Goal: Complete application form

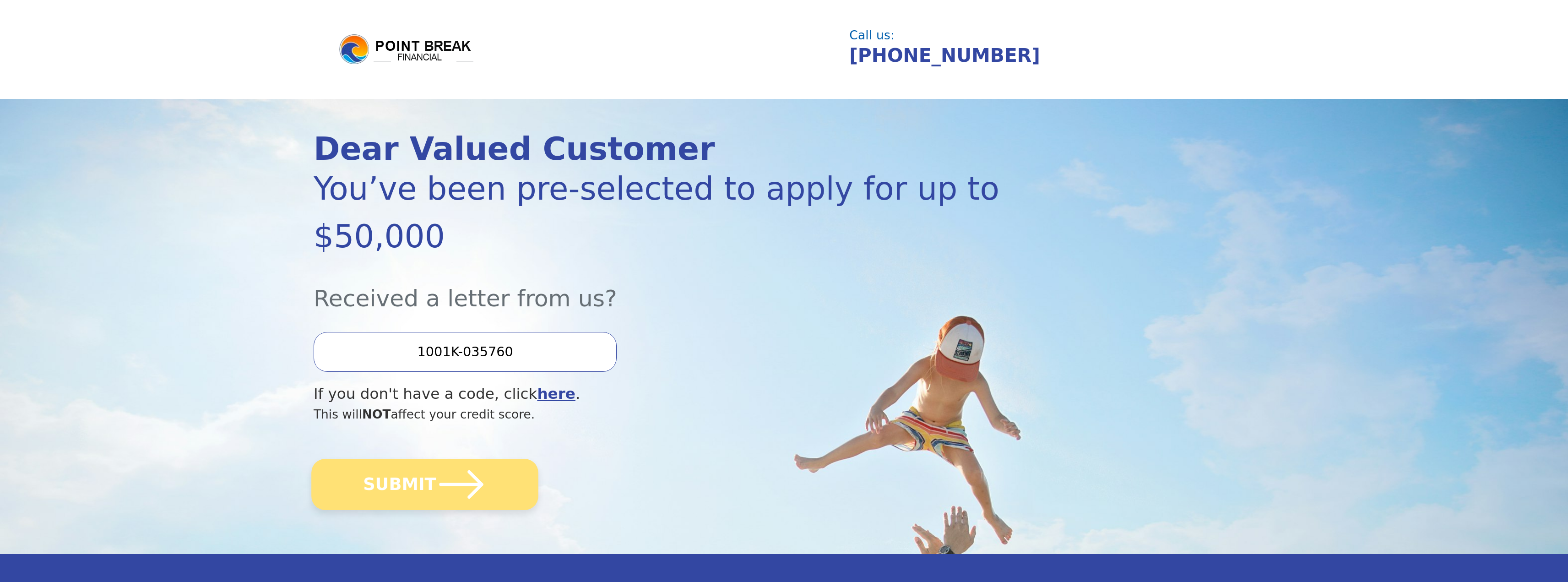
click at [452, 460] on icon "submit" at bounding box center [461, 484] width 50 height 50
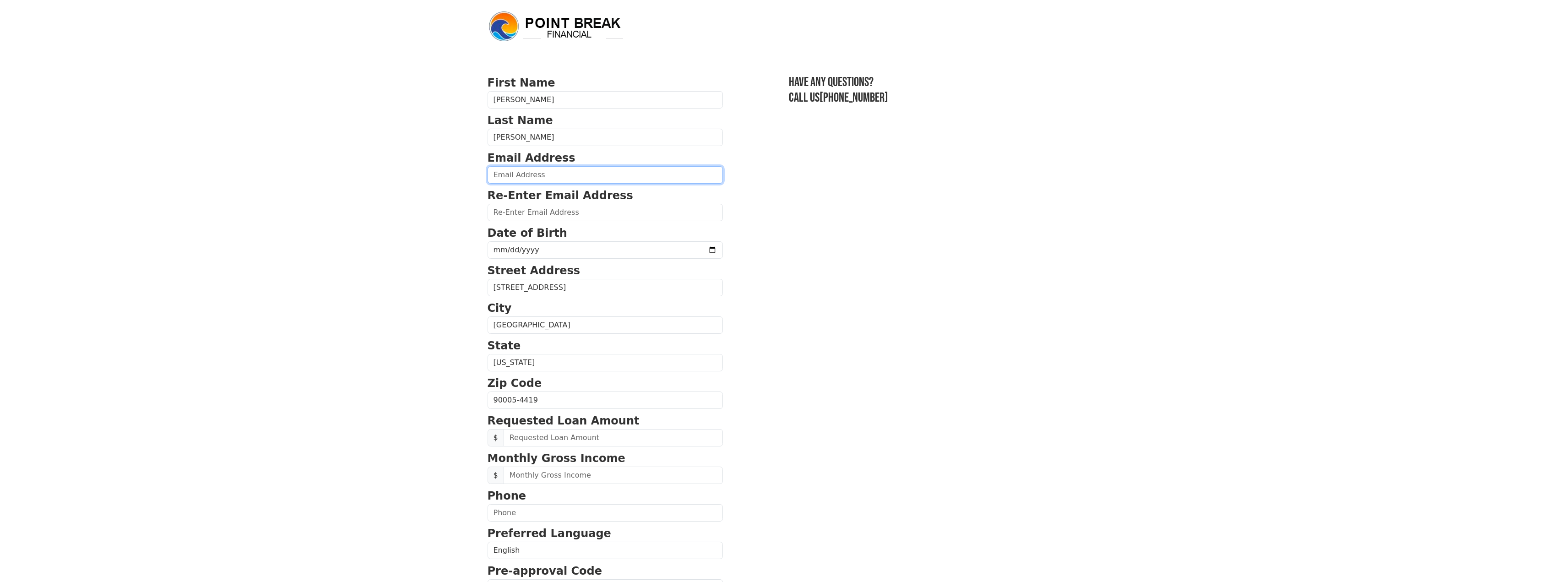
click at [530, 174] on input "email" at bounding box center [605, 175] width 235 height 18
type input "[EMAIL_ADDRESS][DOMAIN_NAME]"
type input "k"
type input "[EMAIL_ADDRESS][DOMAIN_NAME]"
type input "[DATE]"
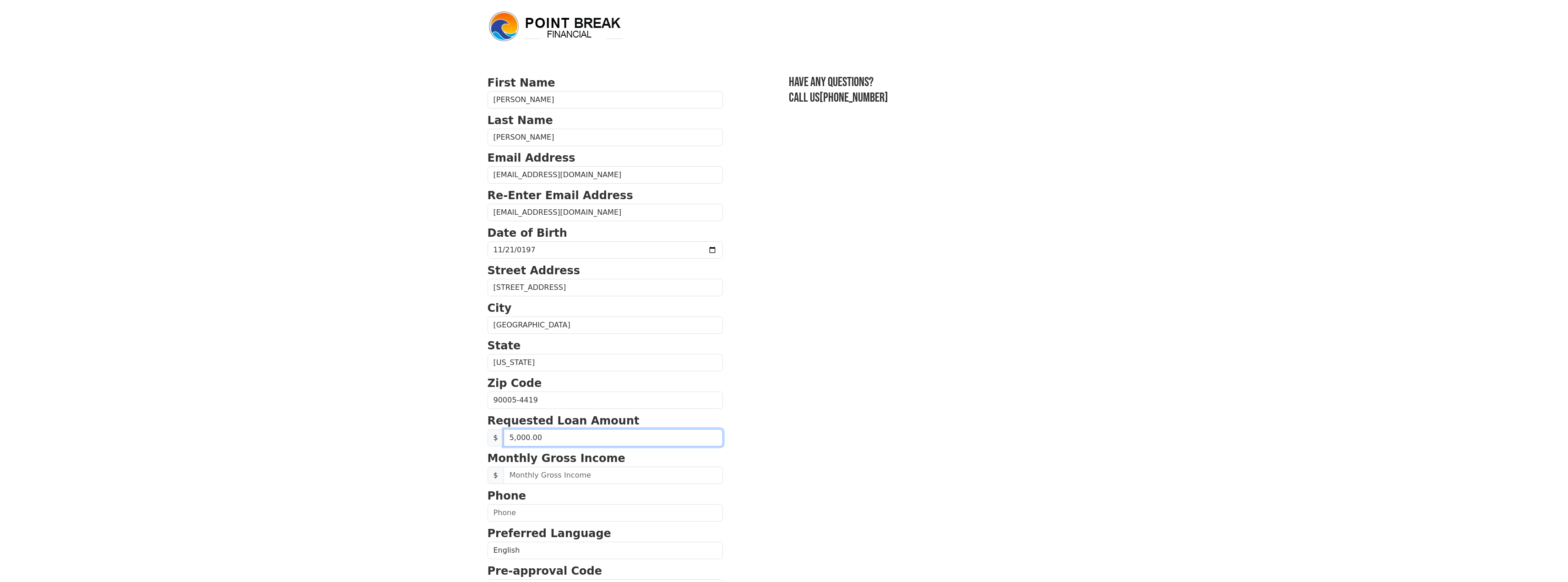
type input "50,000.00"
type input "25,000.00"
type input "[PHONE_NUMBER]"
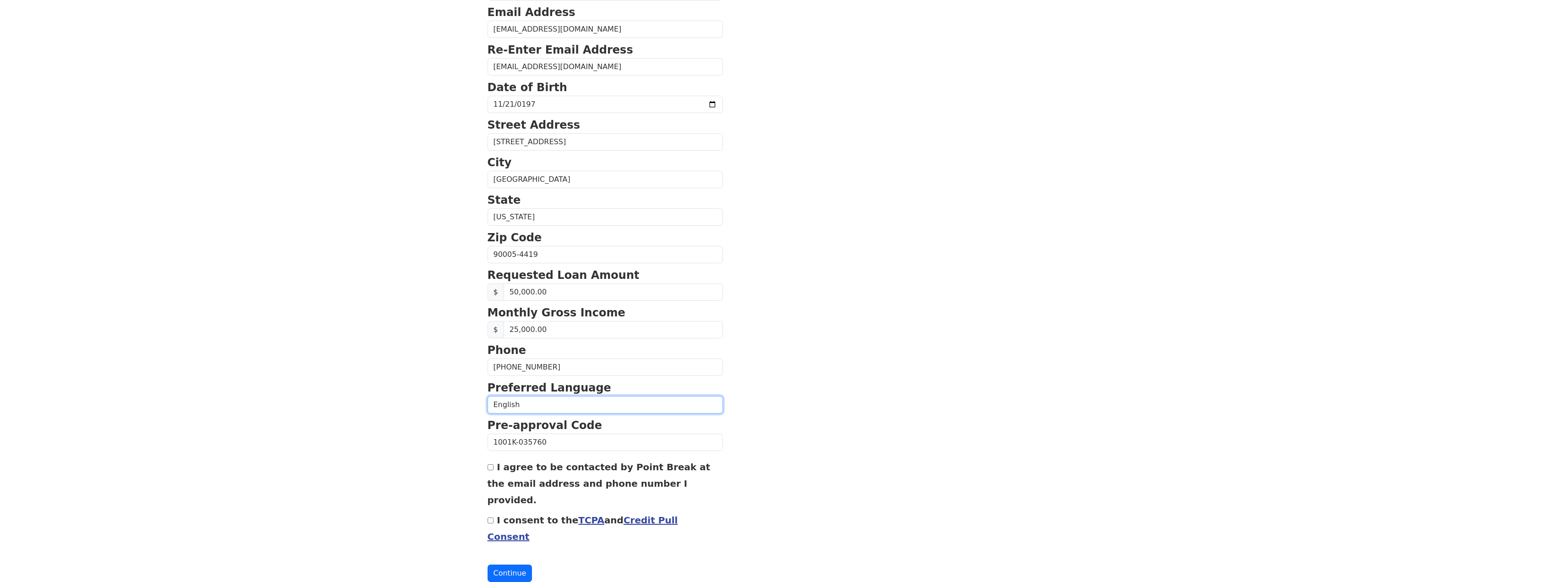
scroll to position [147, 0]
click at [495, 470] on div "I agree to be contacted by Point Break at the email address and phone number I …" at bounding box center [605, 482] width 235 height 50
click at [491, 464] on input "I agree to be contacted by Point Break at the email address and phone number I …" at bounding box center [490, 465] width 6 height 6
checkbox input "true"
click at [489, 516] on input "I consent to the TCPA and Credit Pull Consent" at bounding box center [490, 519] width 6 height 6
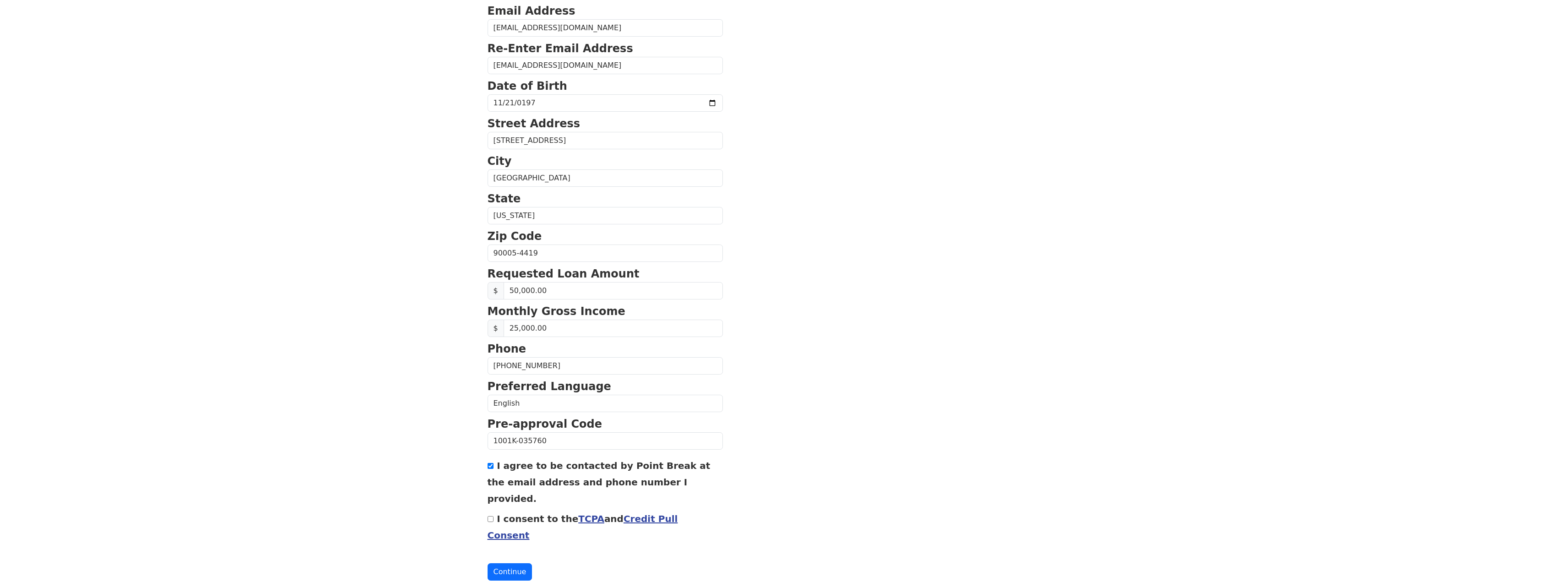
checkbox input "true"
click at [510, 564] on button "Continue" at bounding box center [510, 572] width 45 height 18
